Goal: Task Accomplishment & Management: Use online tool/utility

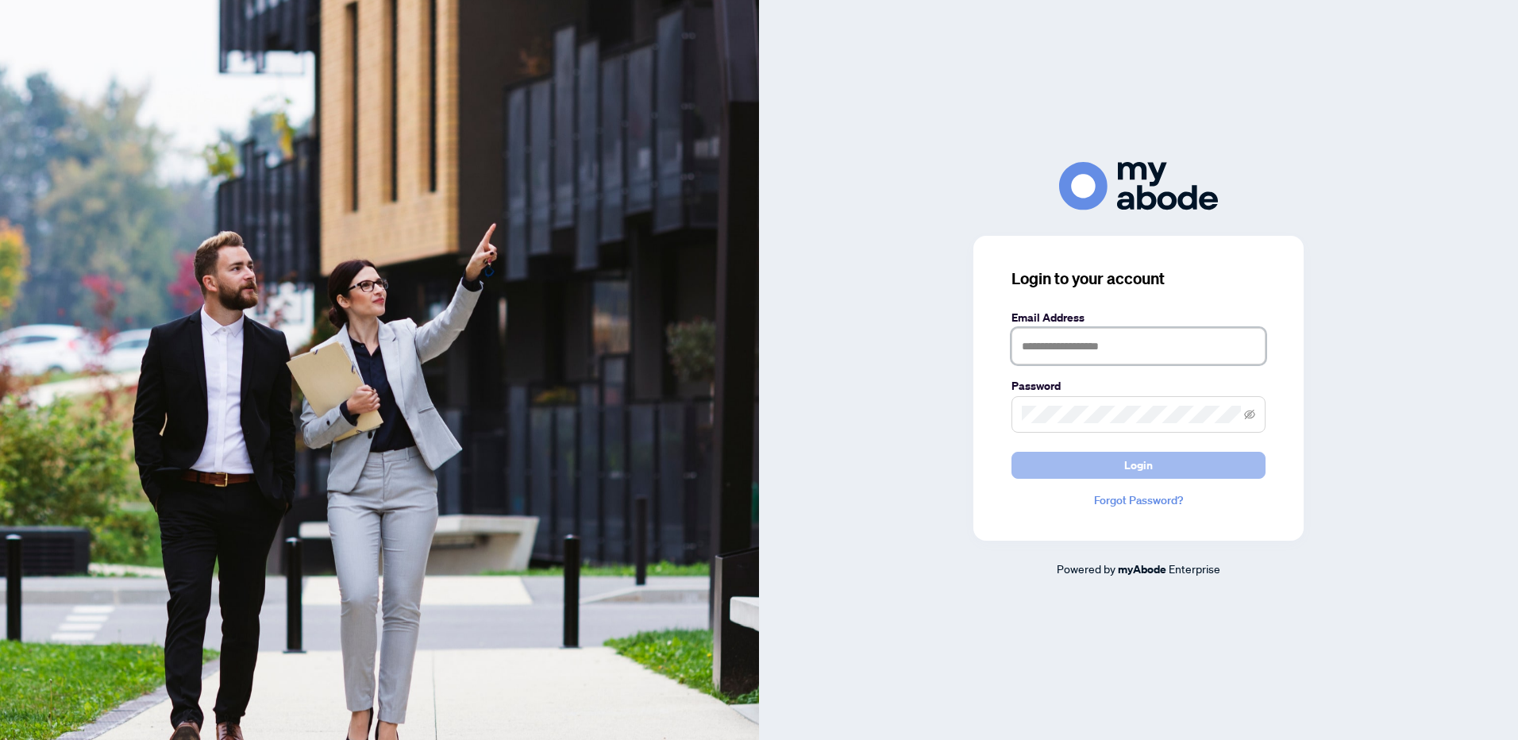
type input "**********"
click at [1138, 457] on span "Login" at bounding box center [1138, 465] width 29 height 25
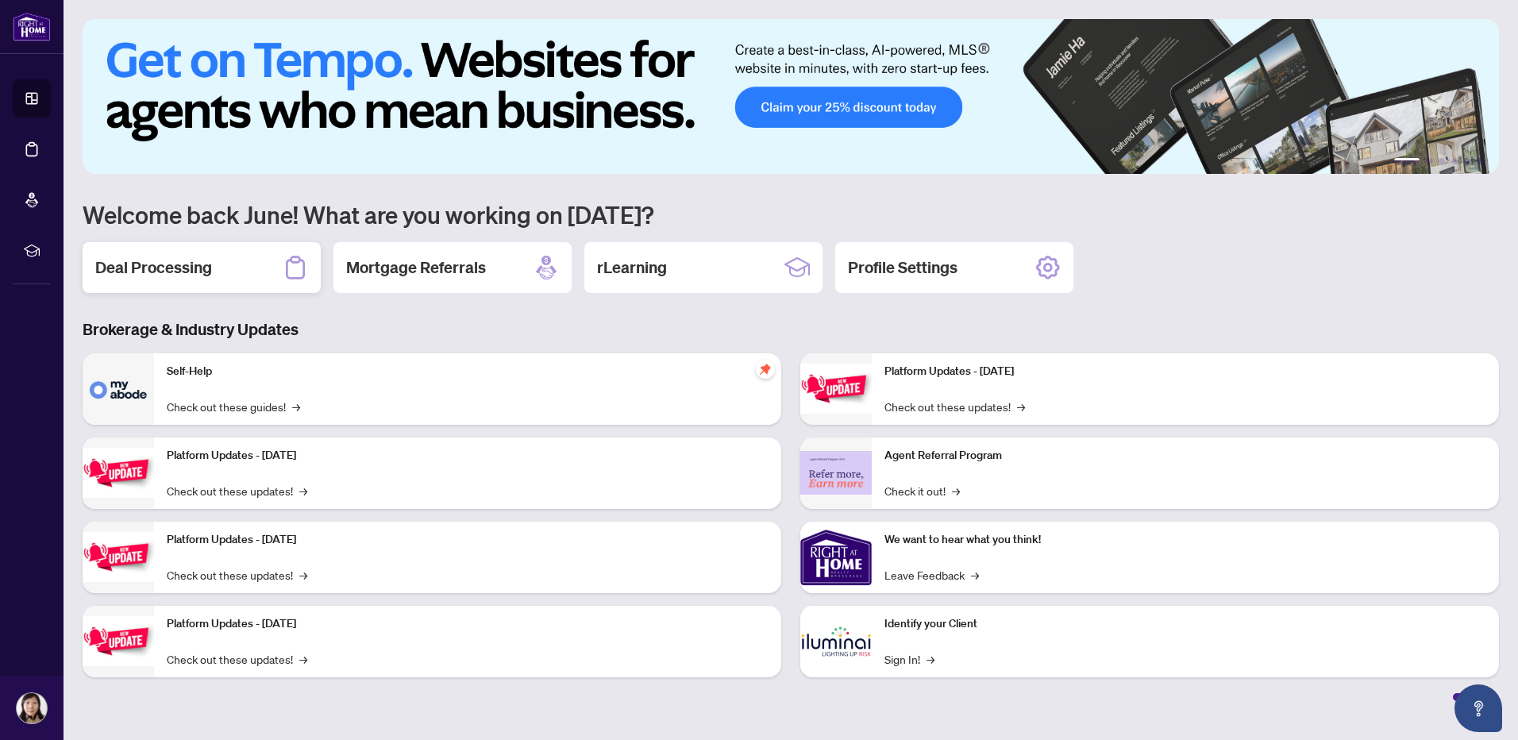
click at [129, 274] on h2 "Deal Processing" at bounding box center [153, 267] width 117 height 22
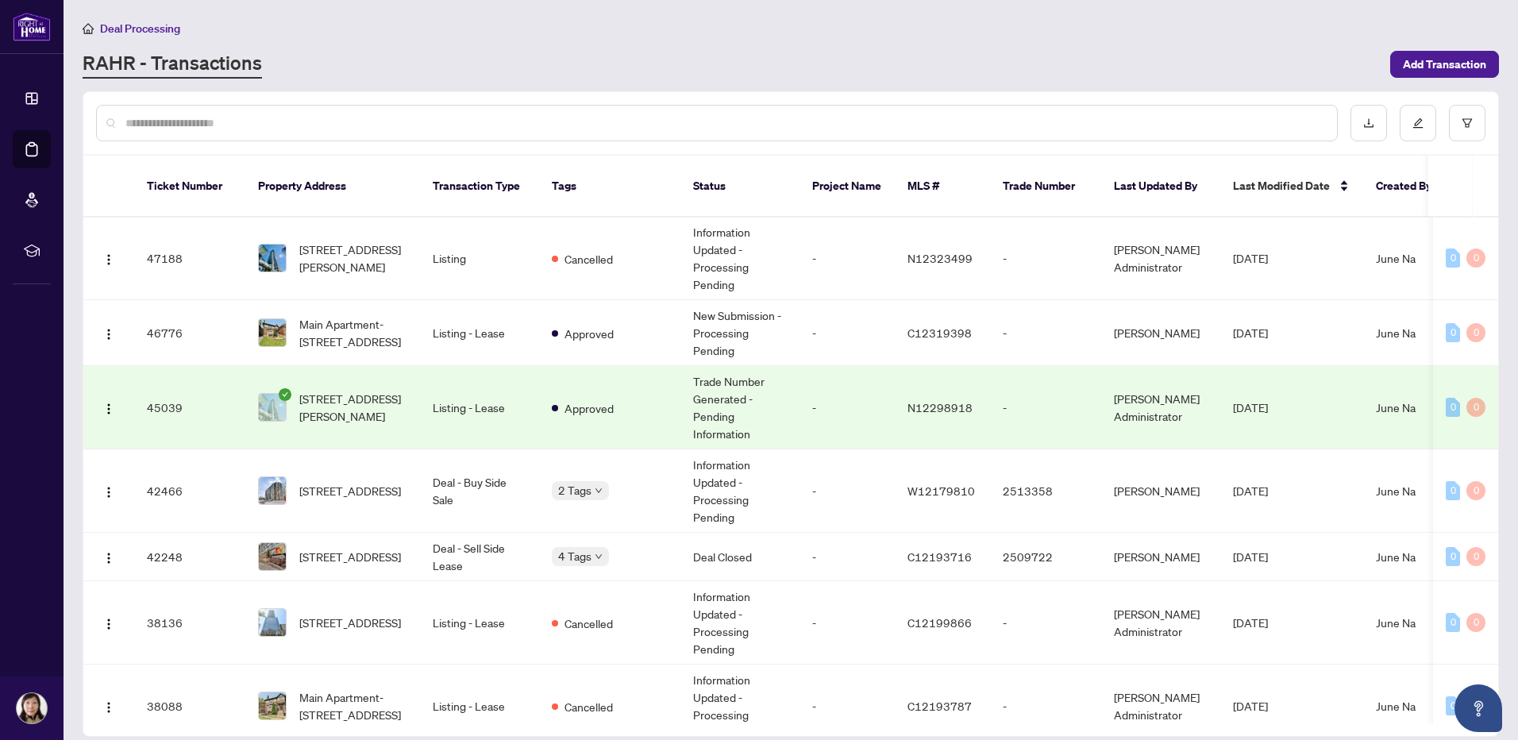
scroll to position [437, 0]
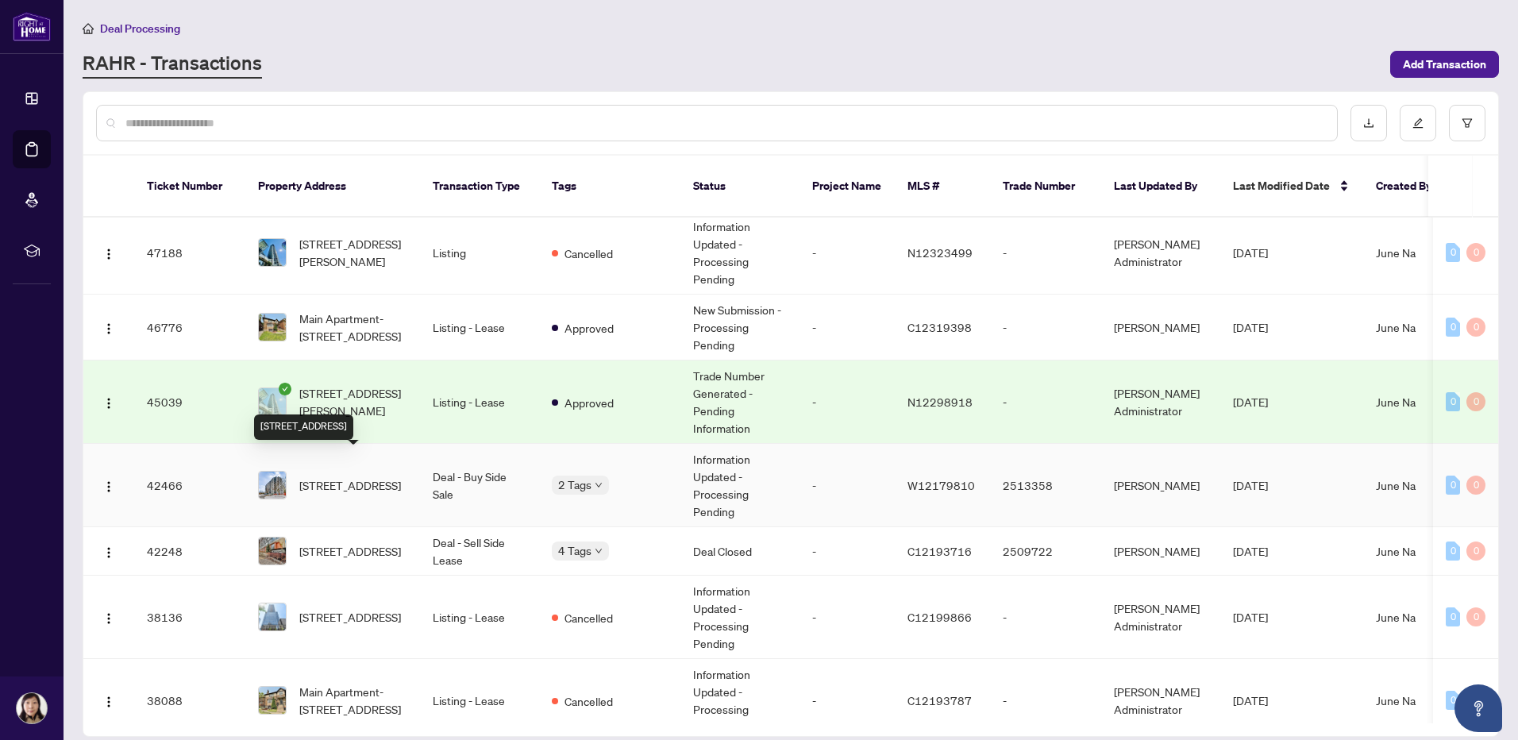
click at [336, 476] on span "[STREET_ADDRESS]" at bounding box center [350, 484] width 102 height 17
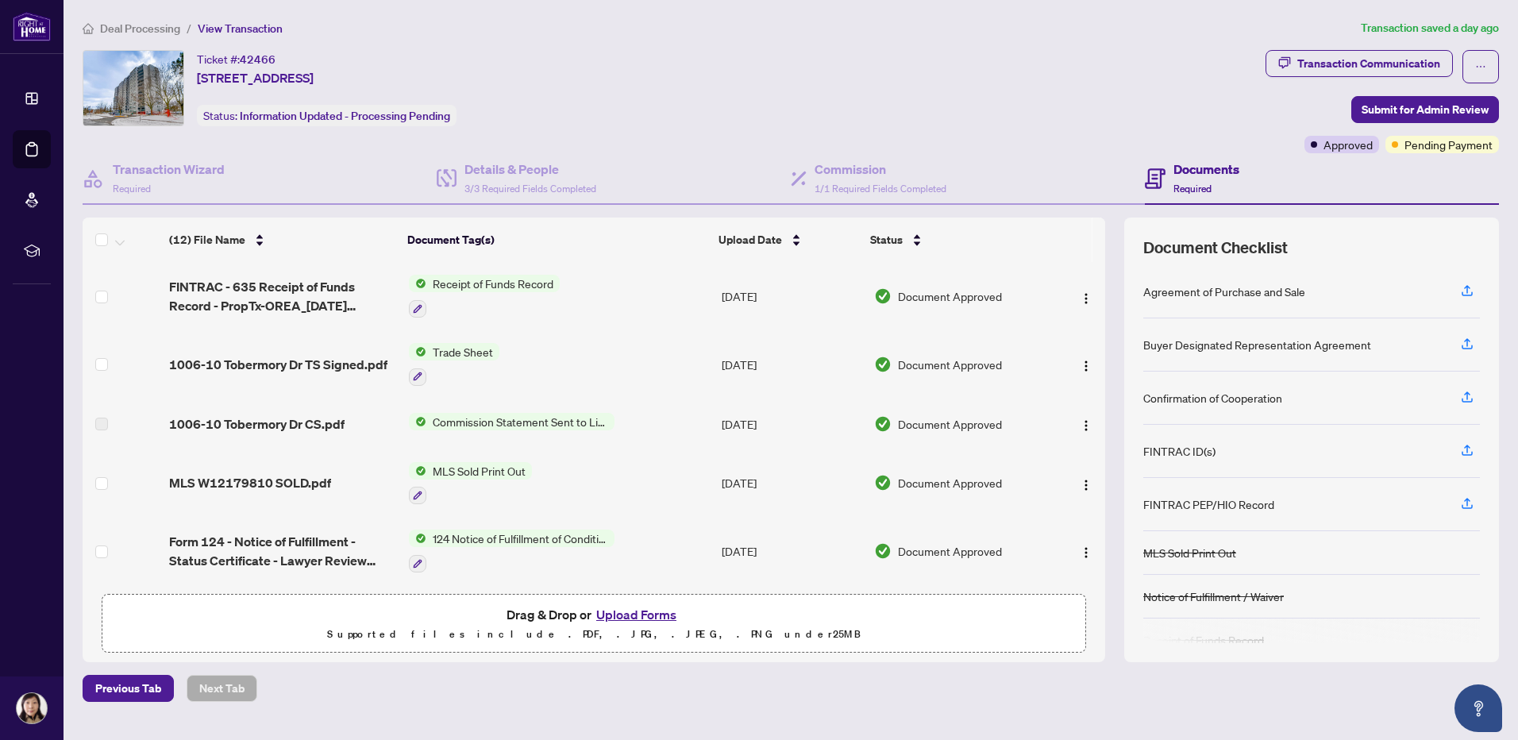
click at [125, 22] on span "Deal Processing" at bounding box center [140, 28] width 80 height 14
